Goal: Information Seeking & Learning: Check status

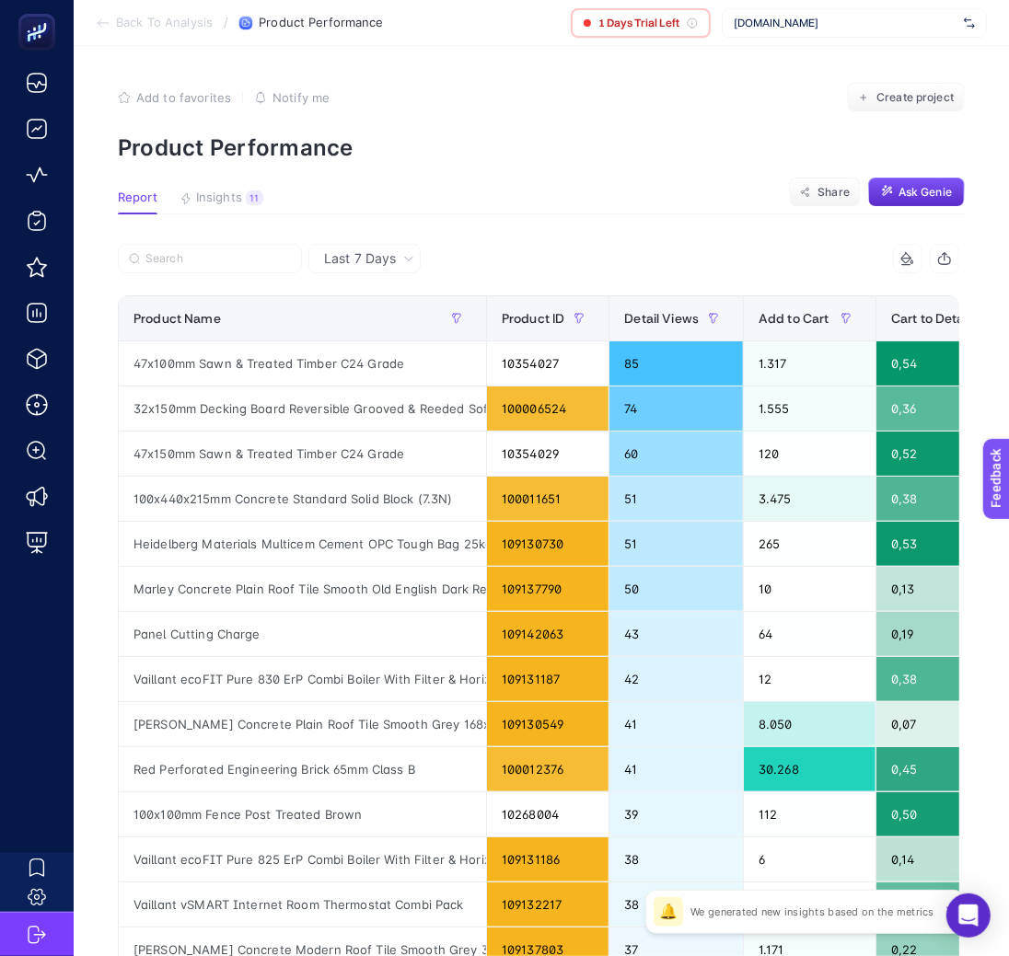
click at [392, 261] on span "Last 7 Days" at bounding box center [360, 258] width 72 height 18
click at [445, 259] on div at bounding box center [328, 264] width 421 height 40
click at [399, 255] on div "Last 7 Days" at bounding box center [369, 258] width 105 height 13
click at [399, 258] on div "Last 7 Days" at bounding box center [369, 258] width 105 height 13
click at [334, 326] on li "Last 30 Days" at bounding box center [364, 330] width 101 height 33
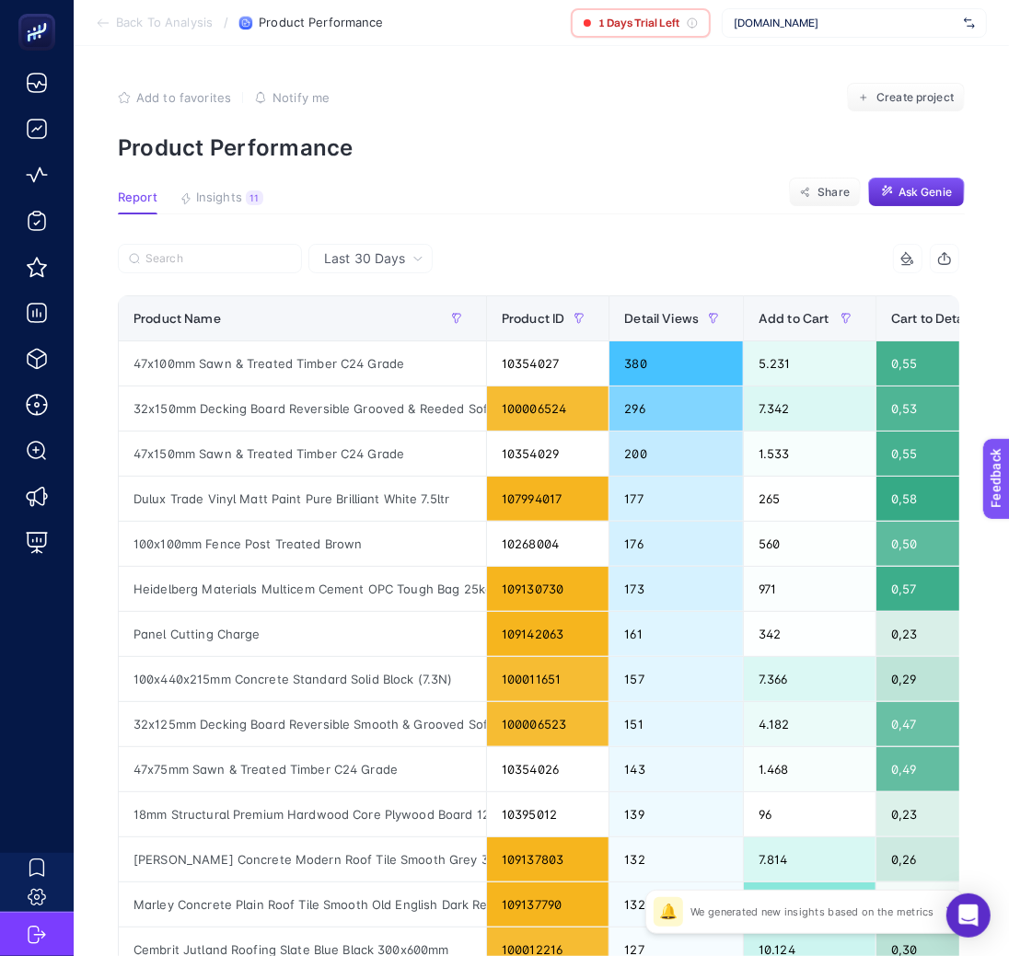
click at [353, 253] on span "Last 30 Days" at bounding box center [364, 258] width 81 height 18
click at [353, 328] on li "Last 30 Days" at bounding box center [370, 330] width 113 height 33
click at [376, 254] on span "Last 30 Days" at bounding box center [364, 258] width 81 height 18
click at [376, 300] on li "Last 7 Days" at bounding box center [370, 297] width 113 height 33
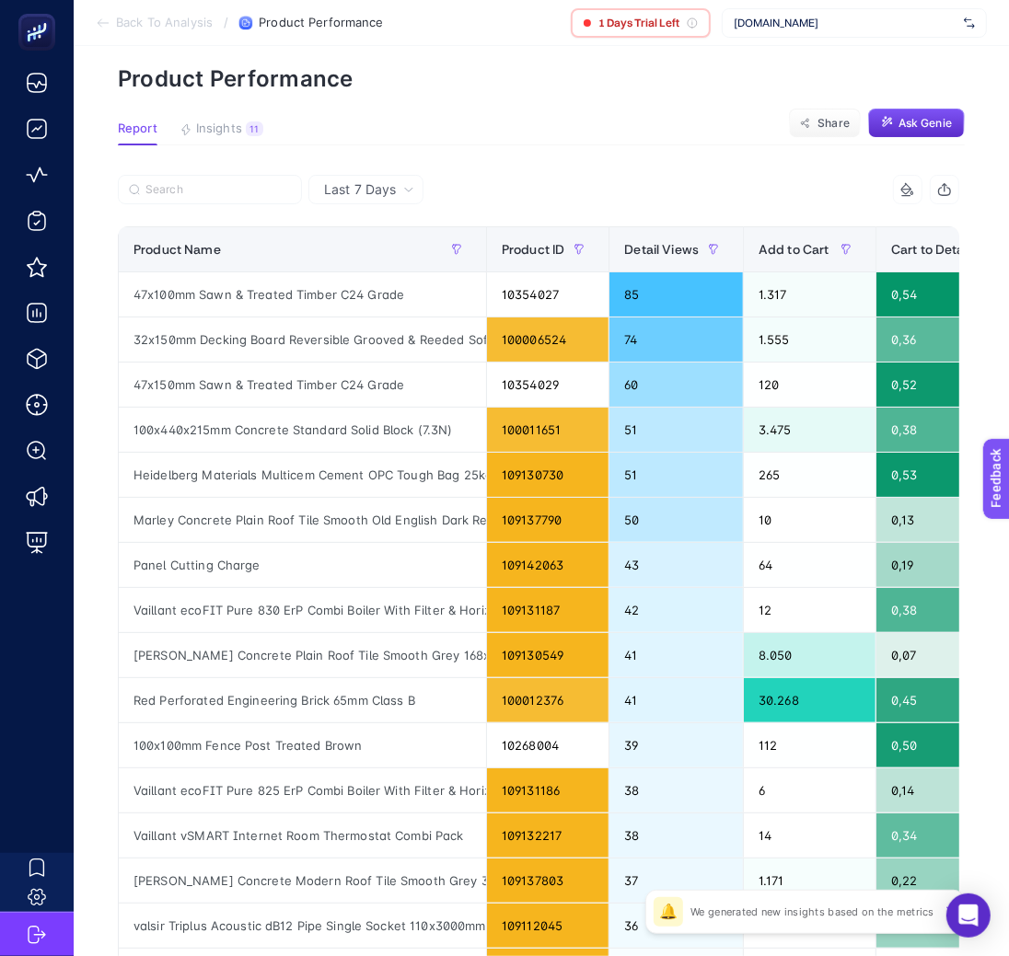
scroll to position [86, 0]
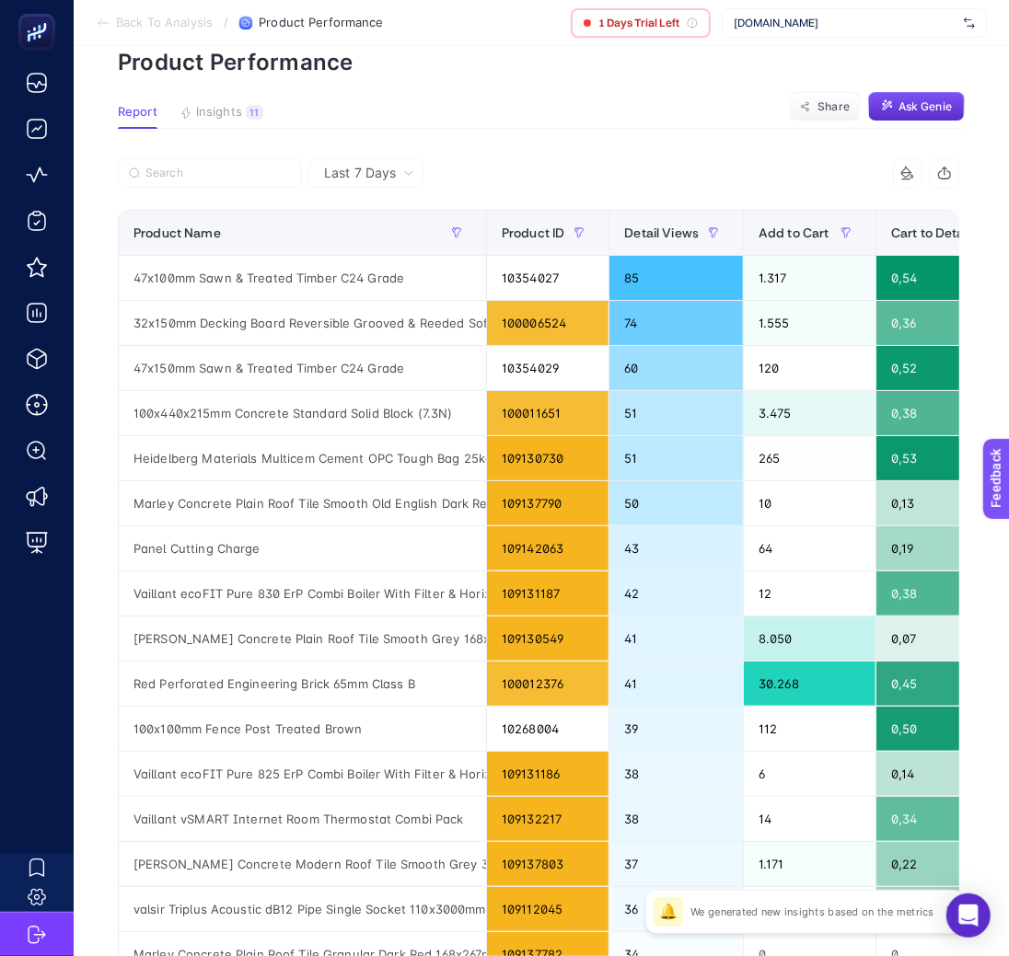
click at [807, 26] on span "[DOMAIN_NAME]" at bounding box center [845, 23] width 223 height 15
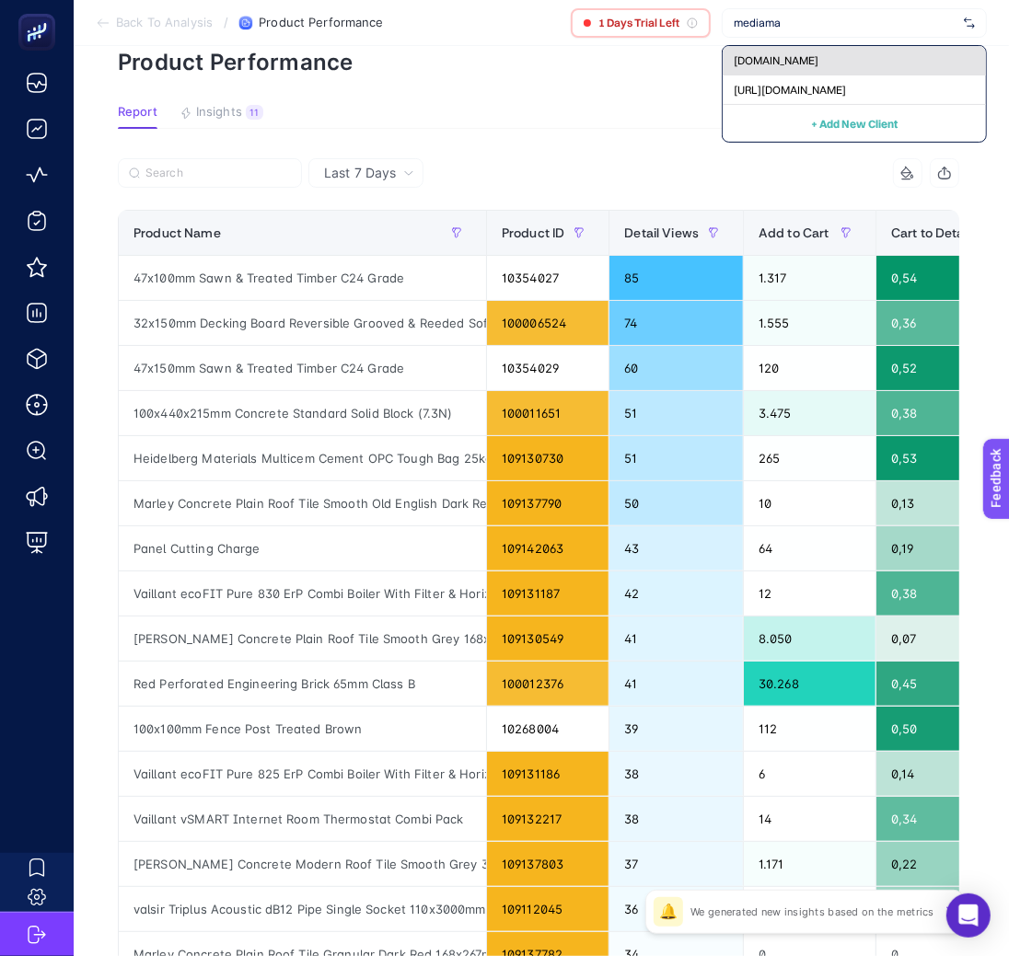
type input "mediama"
click at [818, 59] on span "[DOMAIN_NAME]" at bounding box center [776, 60] width 85 height 15
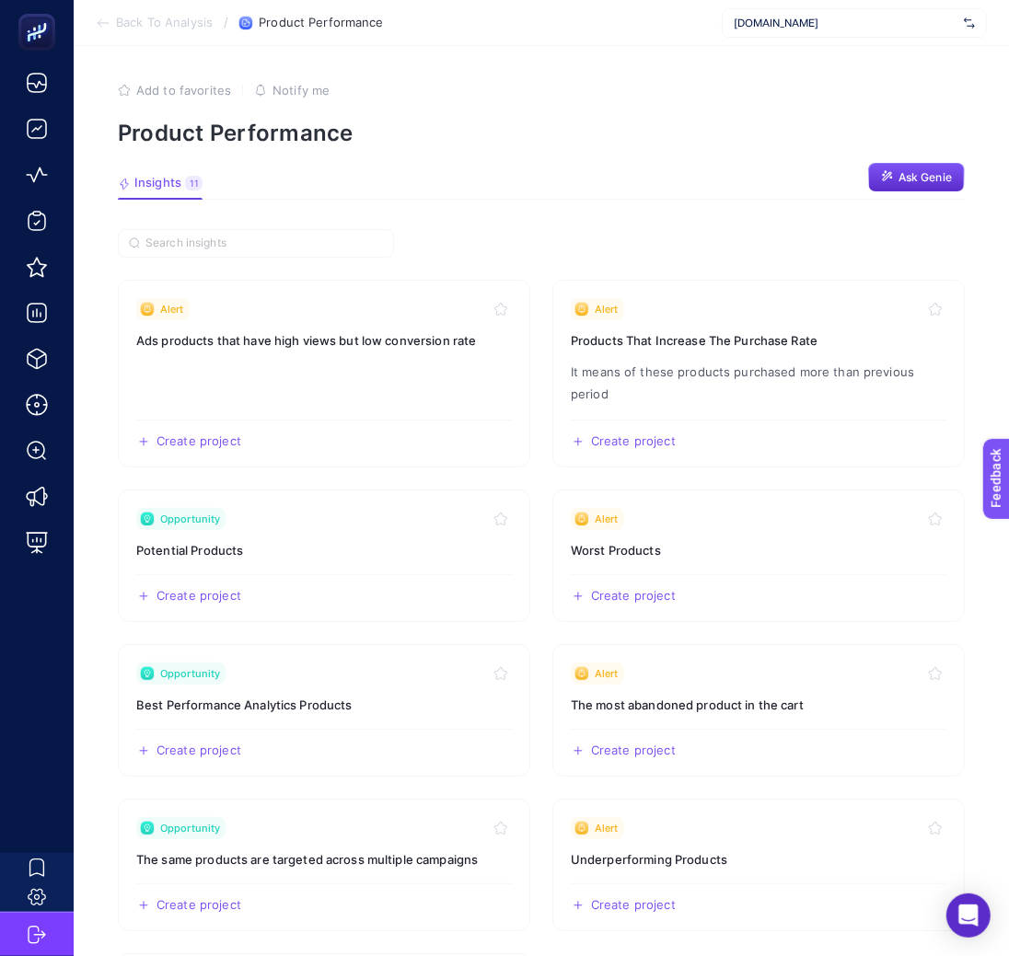
click at [841, 20] on span "[DOMAIN_NAME]" at bounding box center [845, 23] width 223 height 15
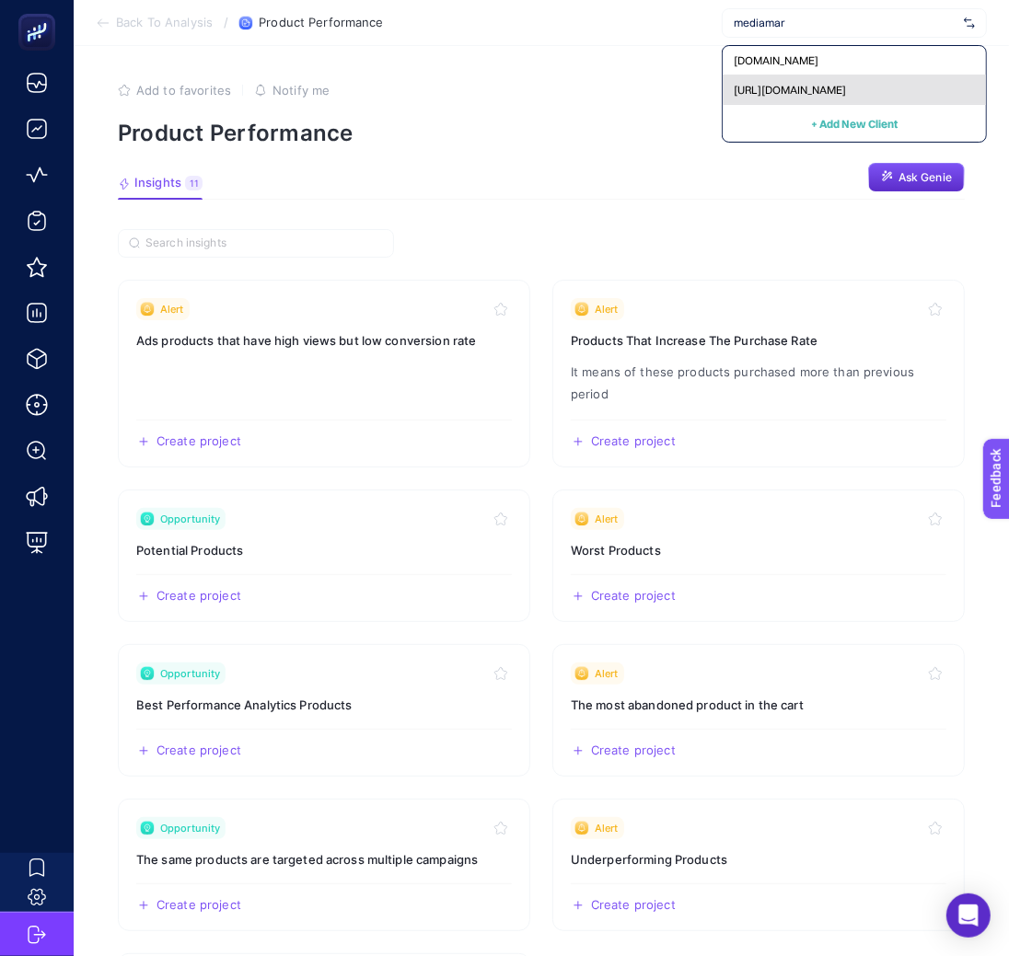
type input "mediamar"
click at [835, 89] on span "[URL][DOMAIN_NAME]" at bounding box center [790, 90] width 112 height 15
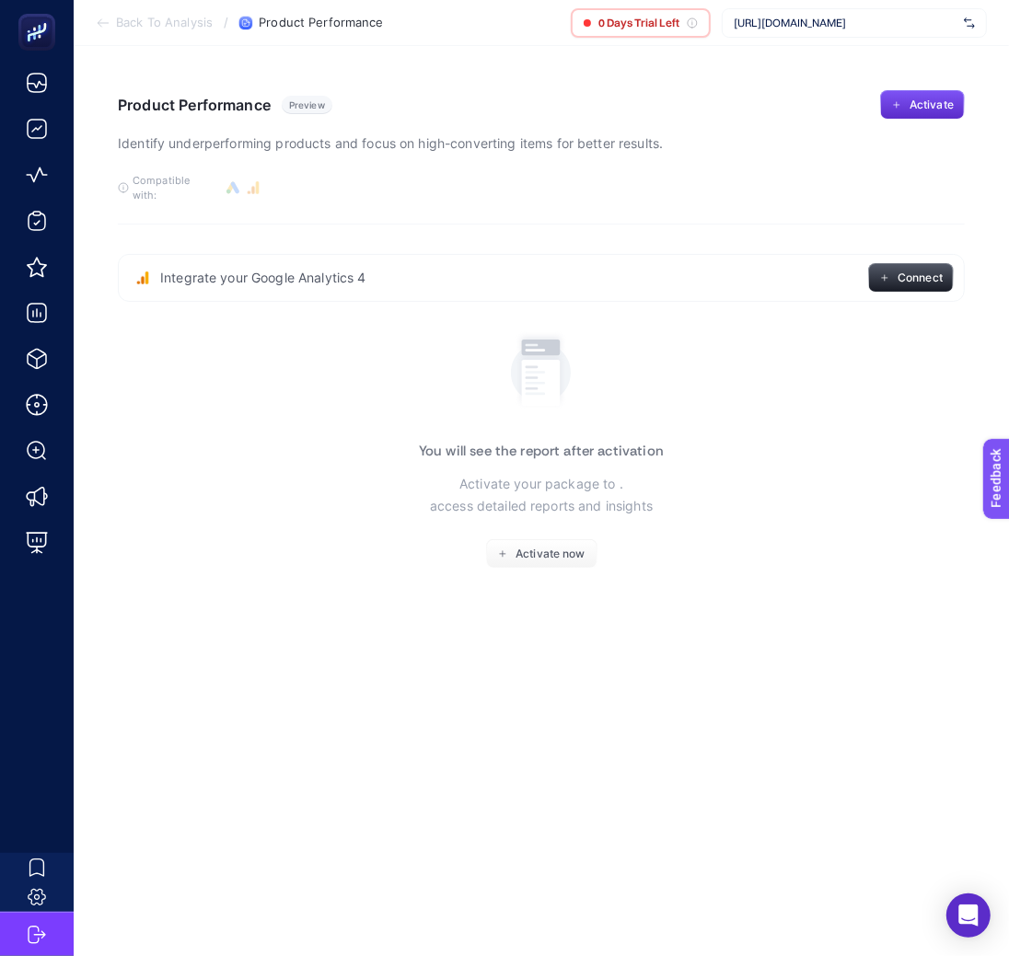
click at [862, 27] on span "[URL][DOMAIN_NAME]" at bounding box center [845, 23] width 223 height 15
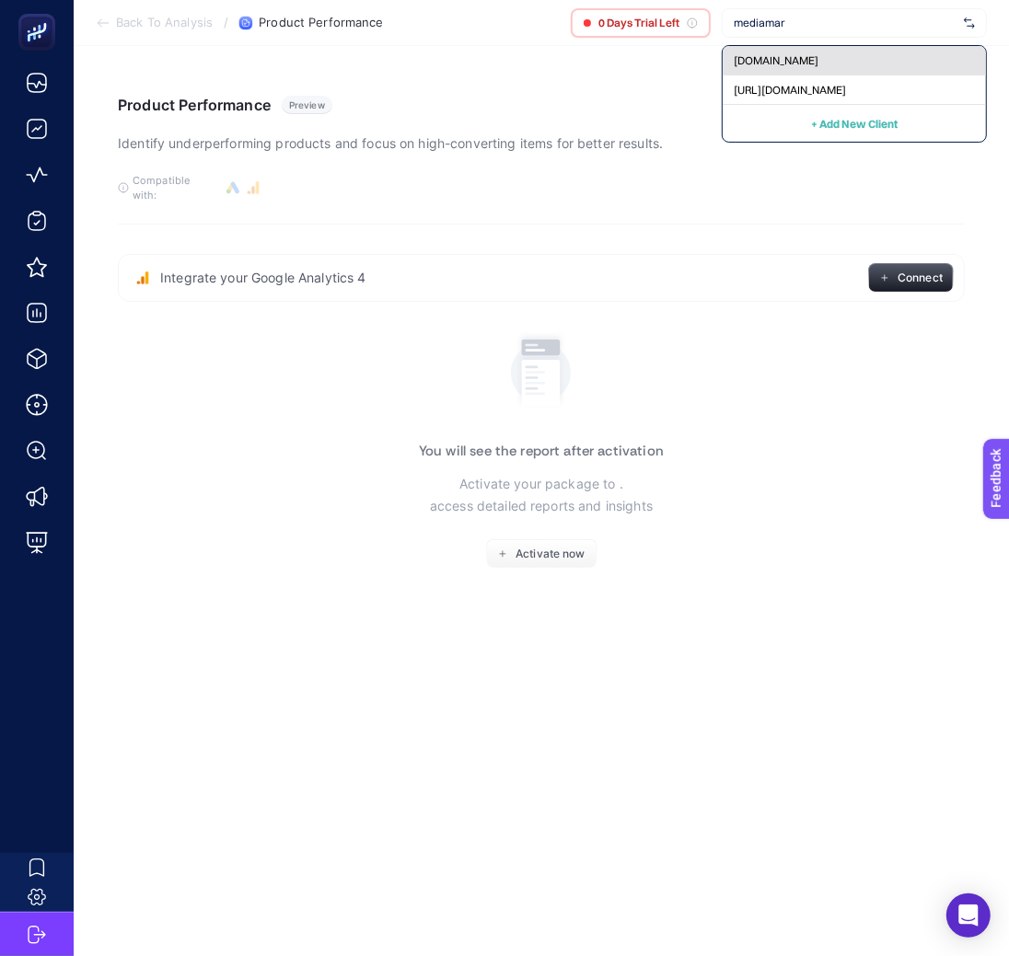
type input "mediamar"
click at [875, 49] on div "[DOMAIN_NAME]" at bounding box center [854, 60] width 263 height 29
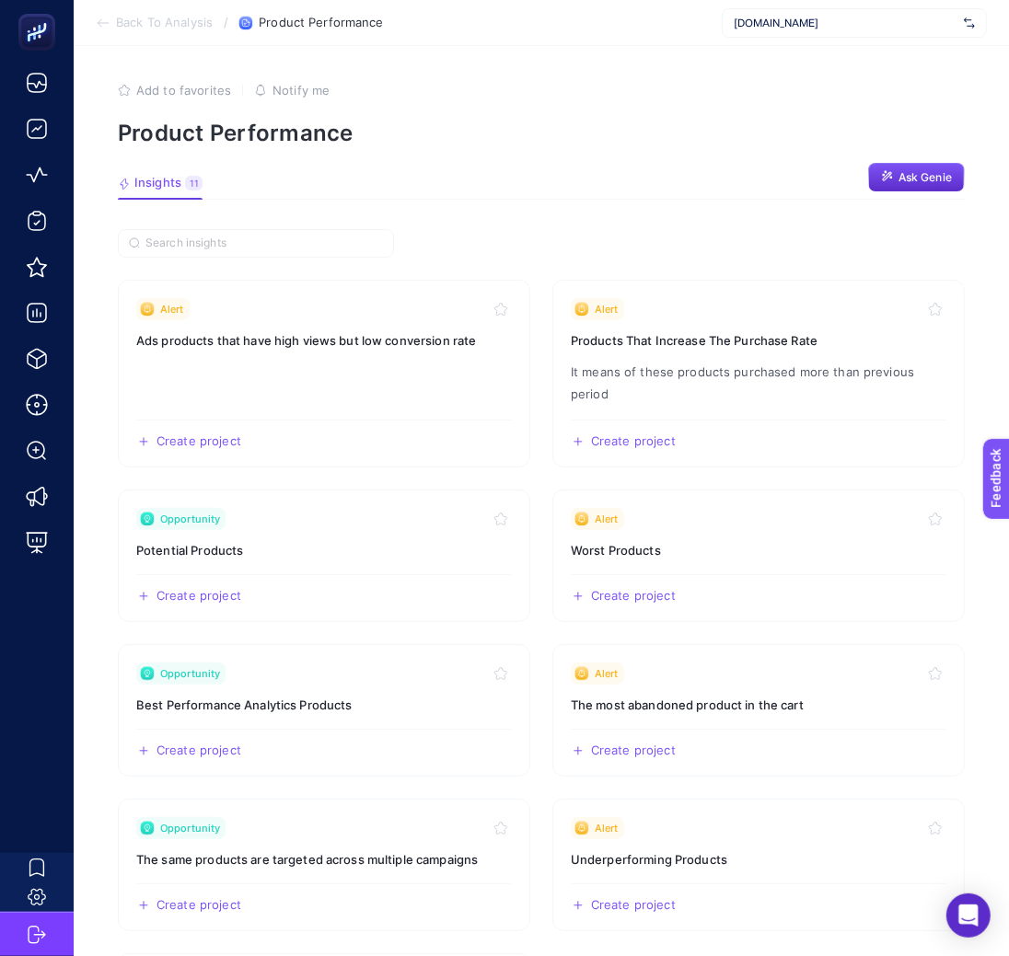
click at [835, 17] on span "[DOMAIN_NAME]" at bounding box center [845, 23] width 223 height 15
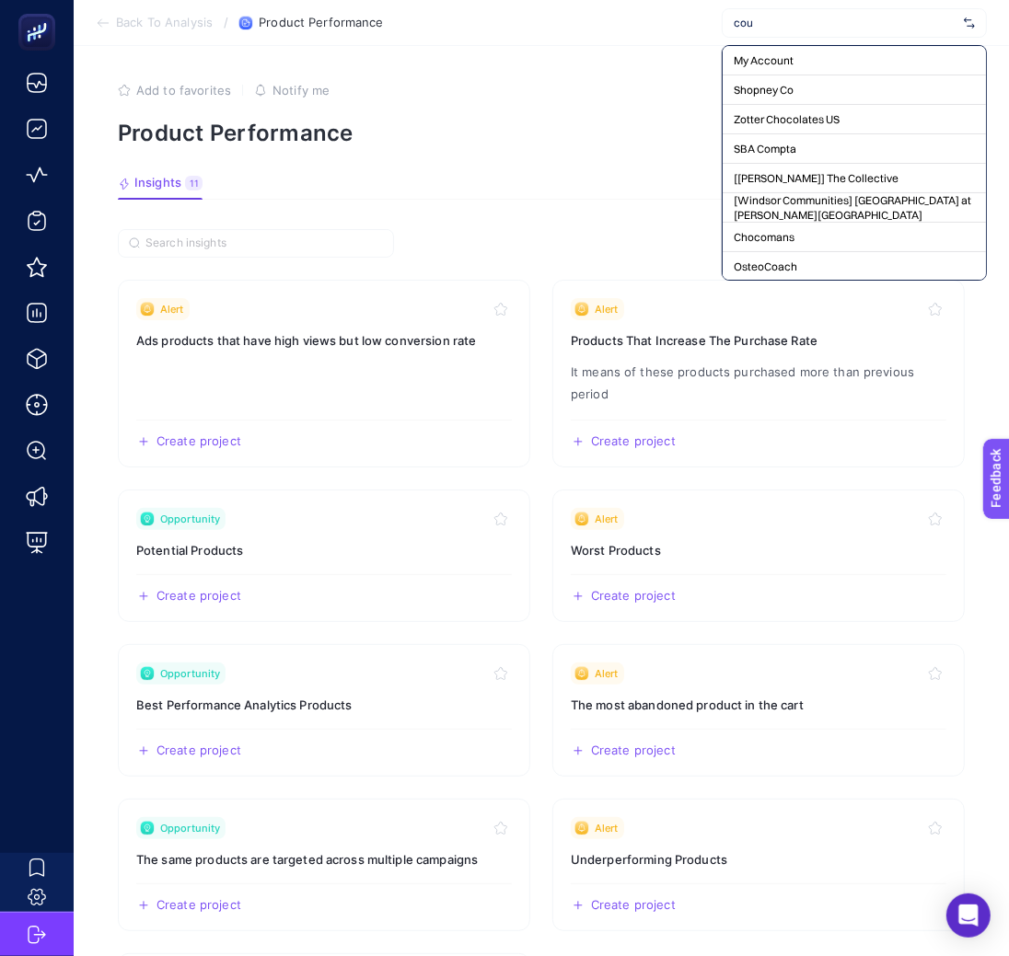
type input "couk"
click at [543, 62] on article "Add to favorites false Notify me Product Performance Insights 11 We generated n…" at bounding box center [541, 714] width 935 height 1336
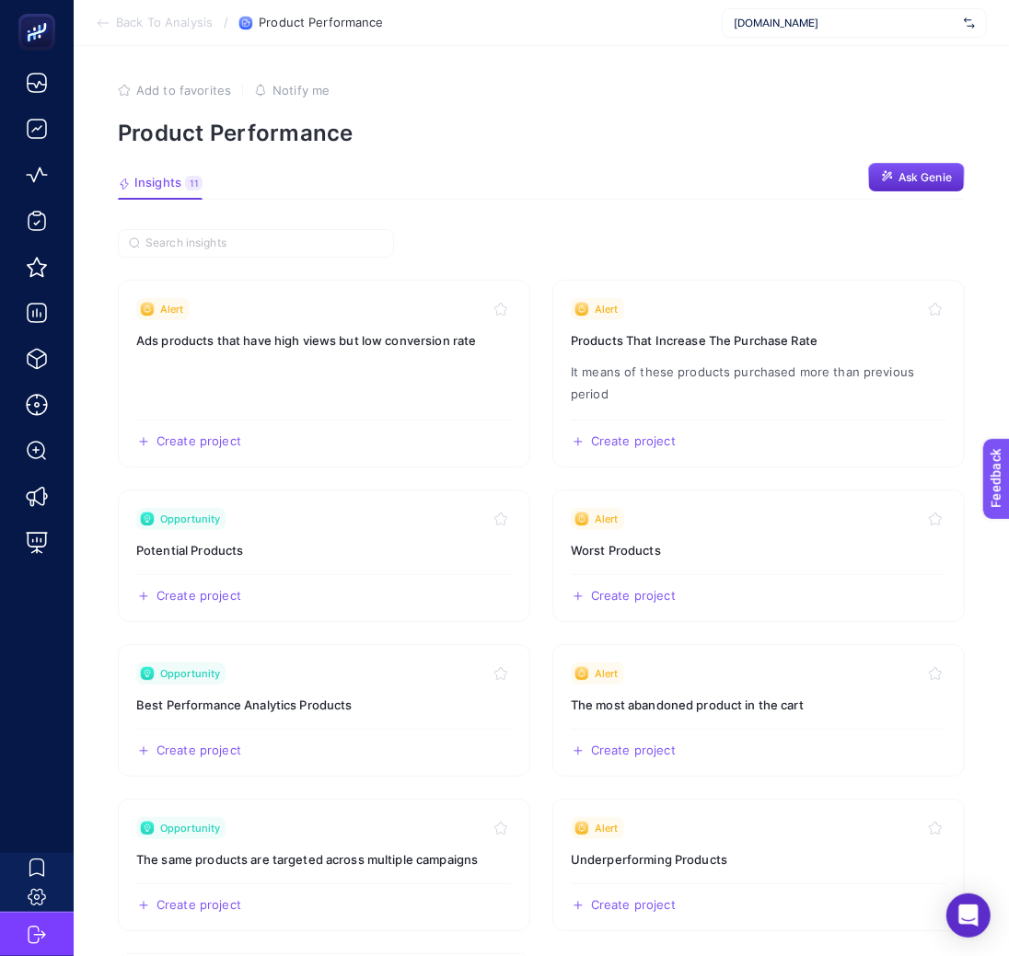
click at [817, 16] on span "[DOMAIN_NAME]" at bounding box center [845, 23] width 223 height 15
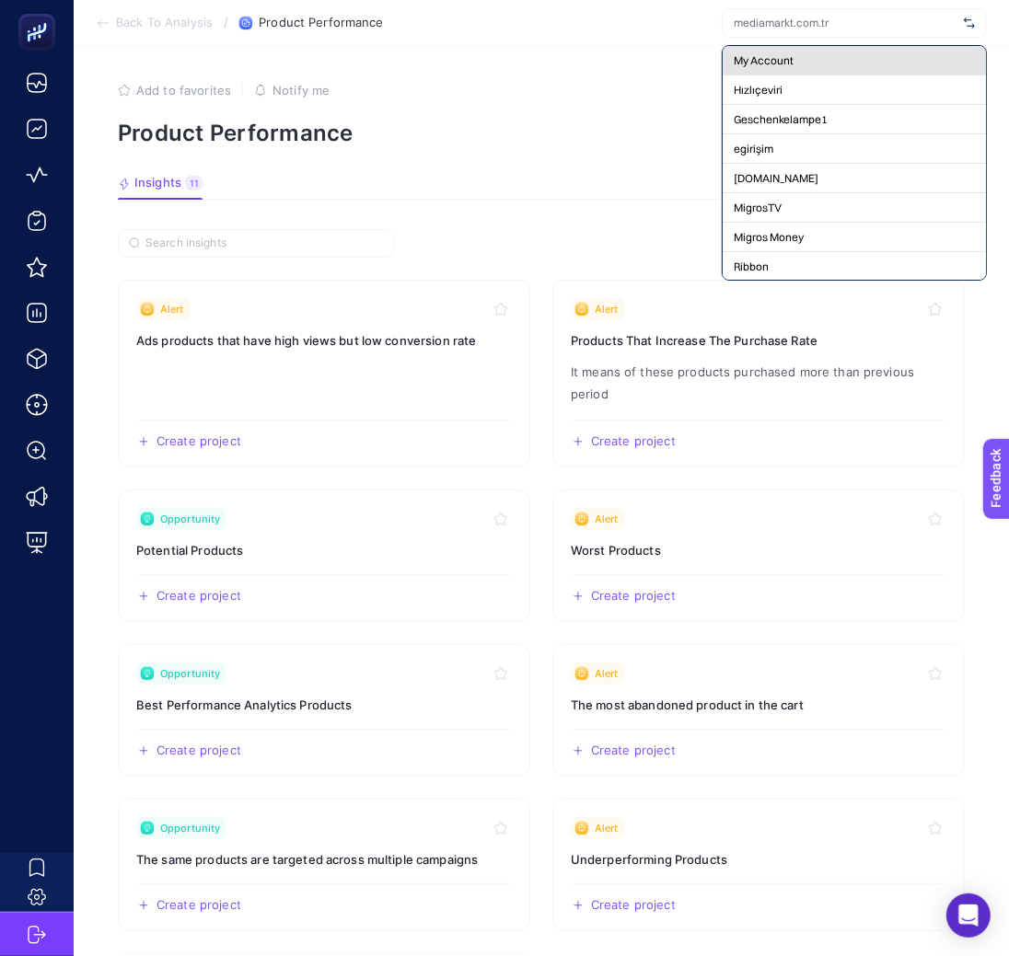
click at [814, 61] on div "My Account" at bounding box center [854, 60] width 263 height 29
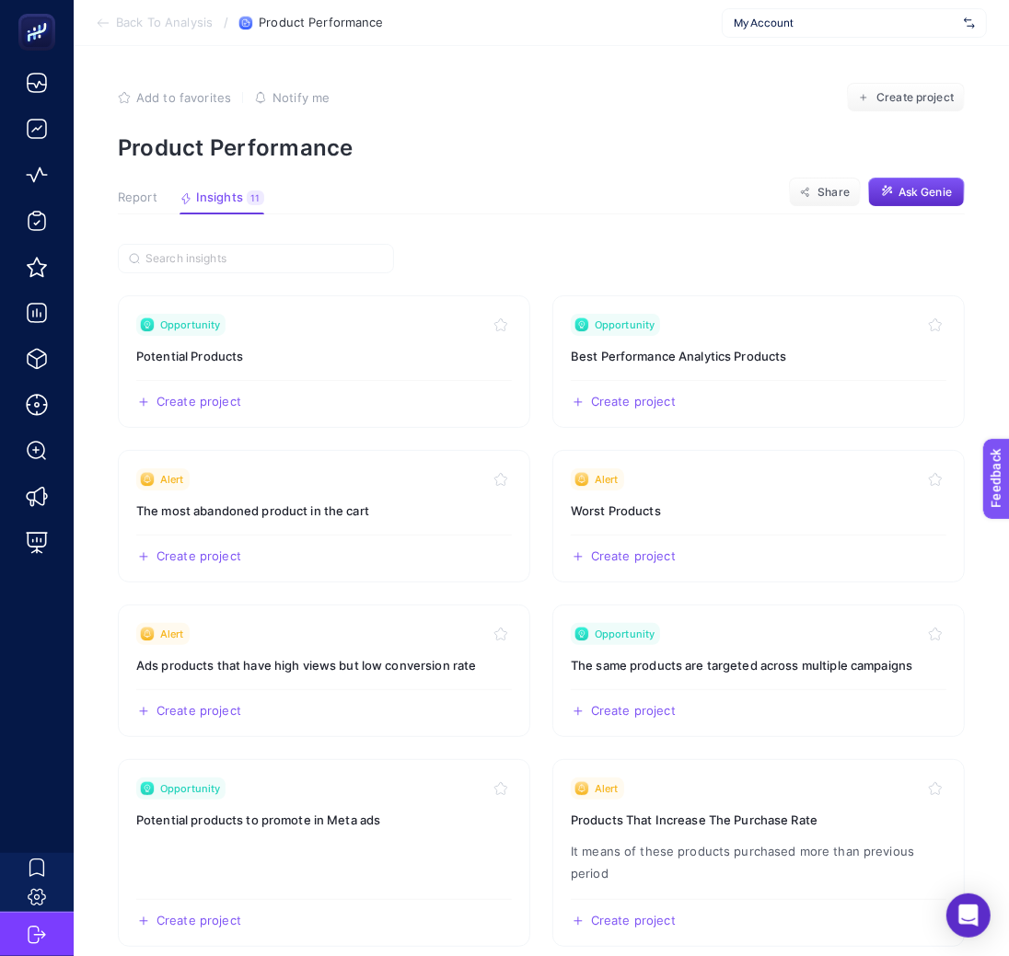
click at [133, 190] on article "Add to favorites false Notify me Create project Product Performance Report Insi…" at bounding box center [541, 669] width 935 height 1247
click at [106, 181] on article "Add to favorites false Notify me Create project Product Performance Report Insi…" at bounding box center [541, 669] width 935 height 1247
click at [120, 197] on span "Report" at bounding box center [138, 198] width 40 height 15
